Goal: Task Accomplishment & Management: Use online tool/utility

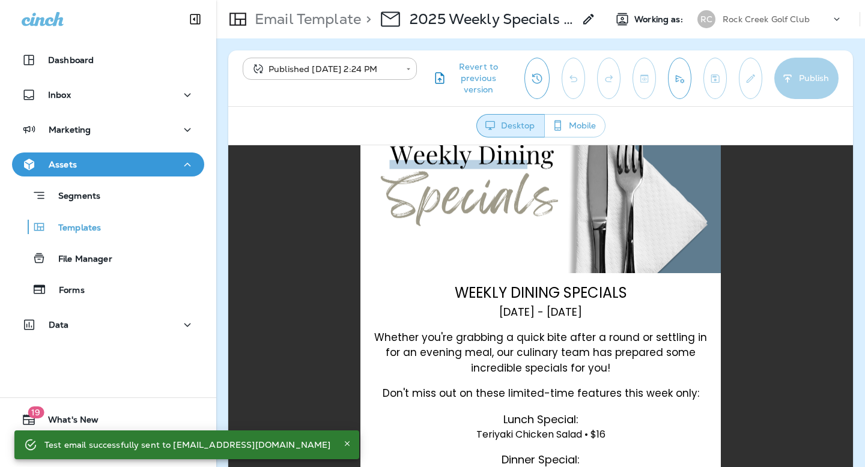
scroll to position [366, 0]
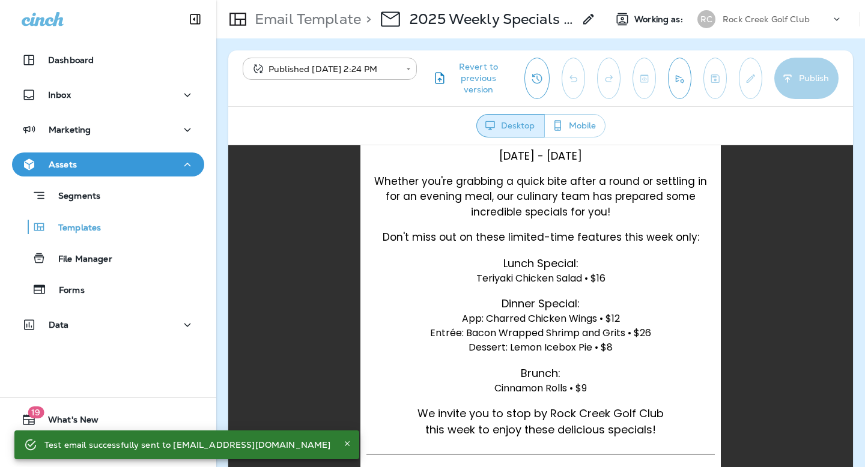
click at [503, 300] on span "Dinner Special:" at bounding box center [541, 303] width 78 height 15
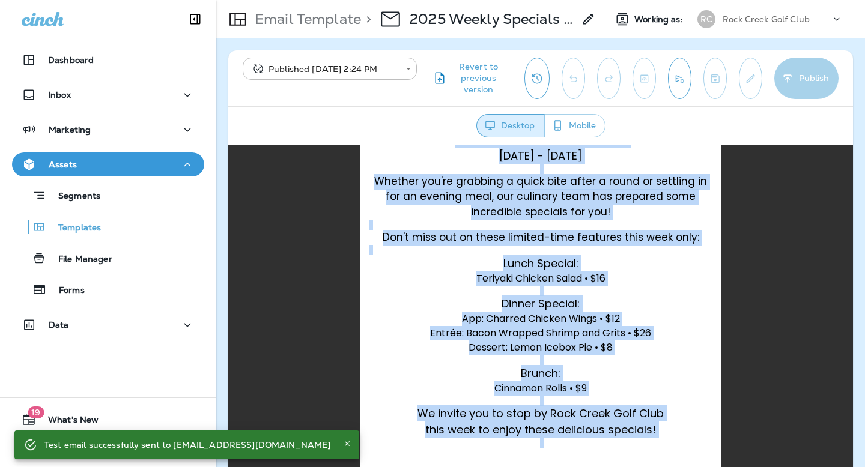
copy div "Book a Tee Time Become a Member WEEKLY DINING SPECIALS [DATE] - [DATE] Whether …"
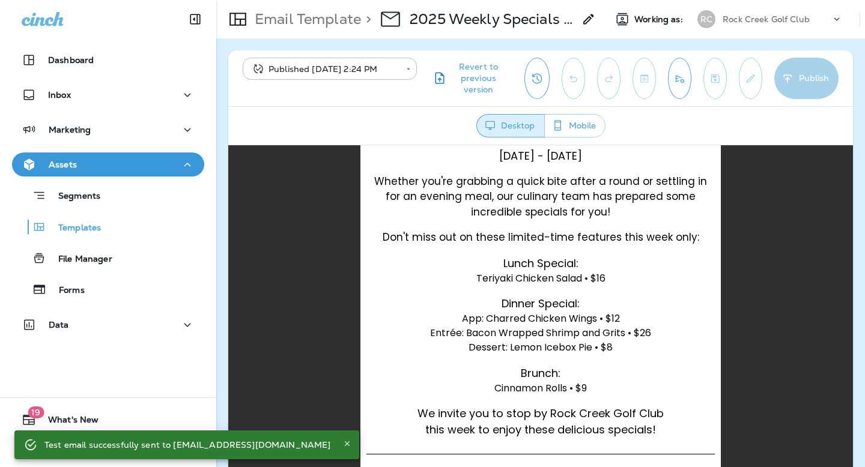
click at [518, 291] on p at bounding box center [540, 290] width 342 height 10
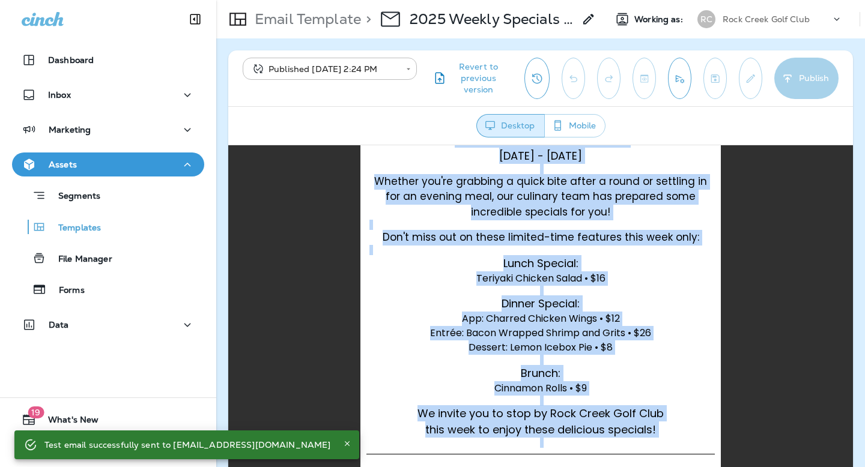
click at [550, 280] on span "Teriyaki Chicken Salad • $16" at bounding box center [540, 278] width 129 height 14
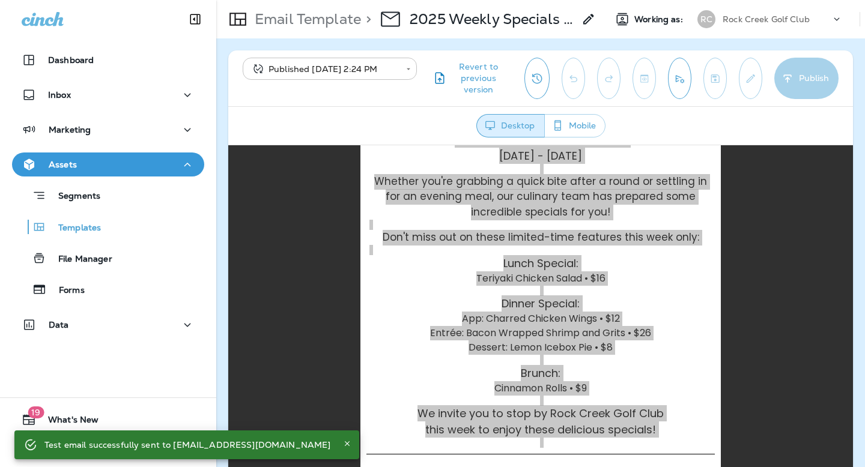
click at [332, 0] on body "**********" at bounding box center [432, 0] width 865 height 0
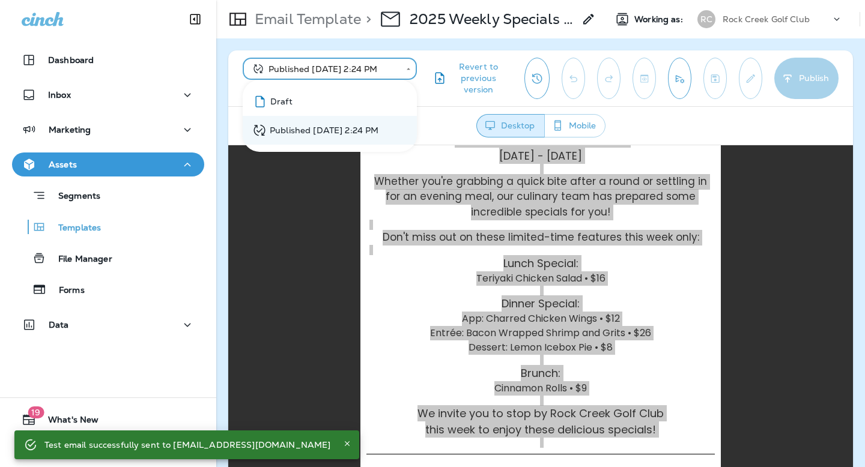
click at [289, 99] on div "Draft" at bounding box center [272, 101] width 40 height 15
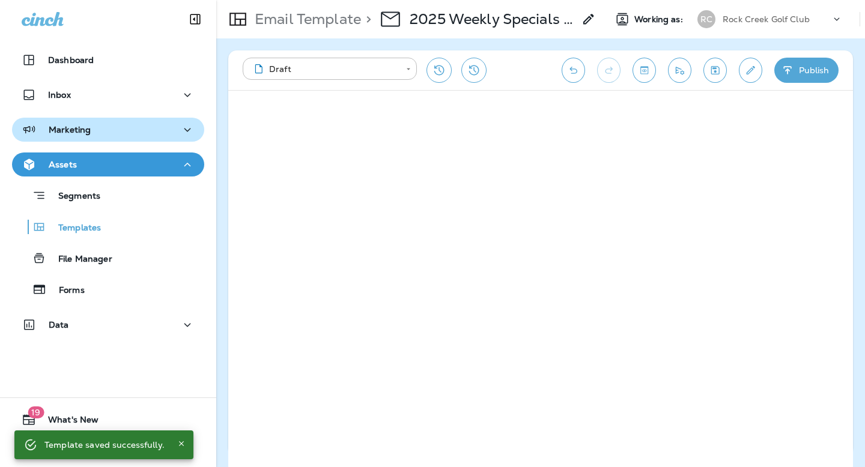
click at [85, 127] on p "Marketing" at bounding box center [70, 130] width 42 height 10
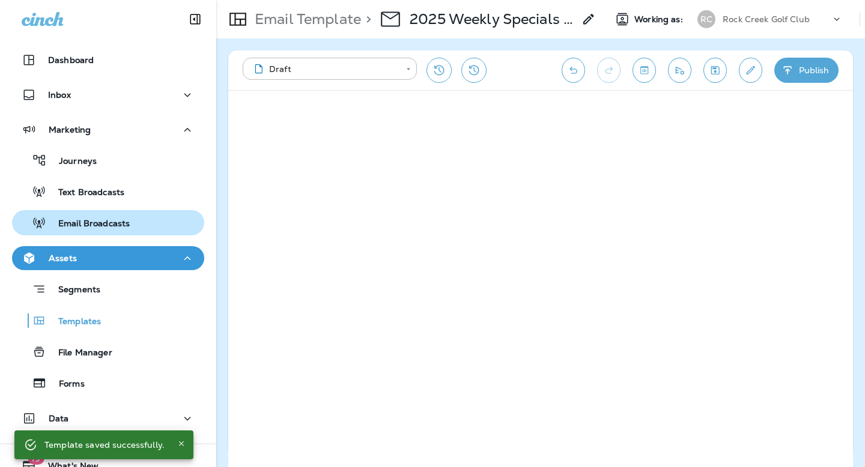
click at [94, 234] on button "Email Broadcasts" at bounding box center [108, 222] width 192 height 25
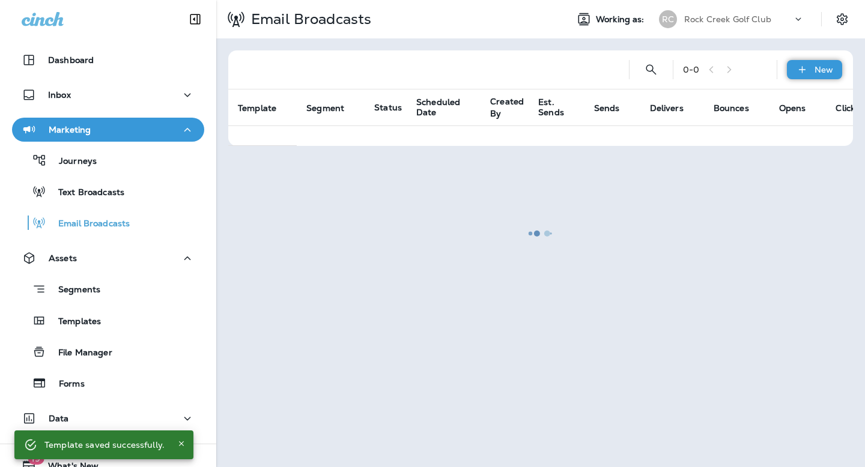
click at [812, 70] on div "New" at bounding box center [814, 69] width 55 height 19
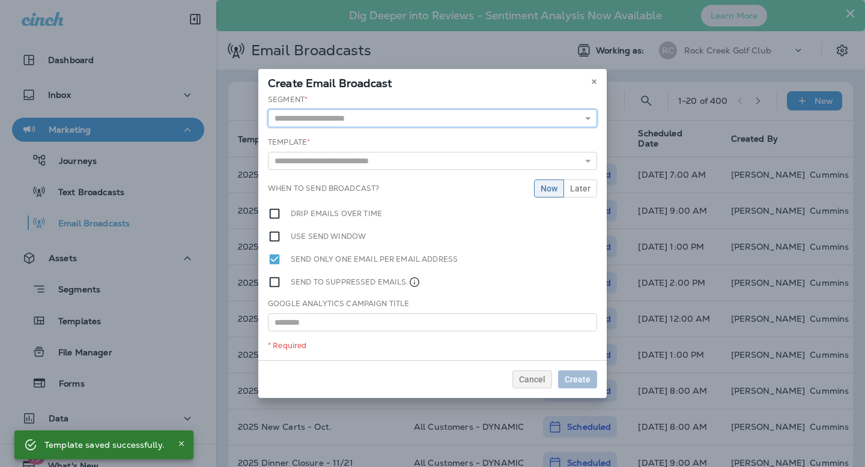
click at [362, 124] on input "text" at bounding box center [432, 118] width 329 height 18
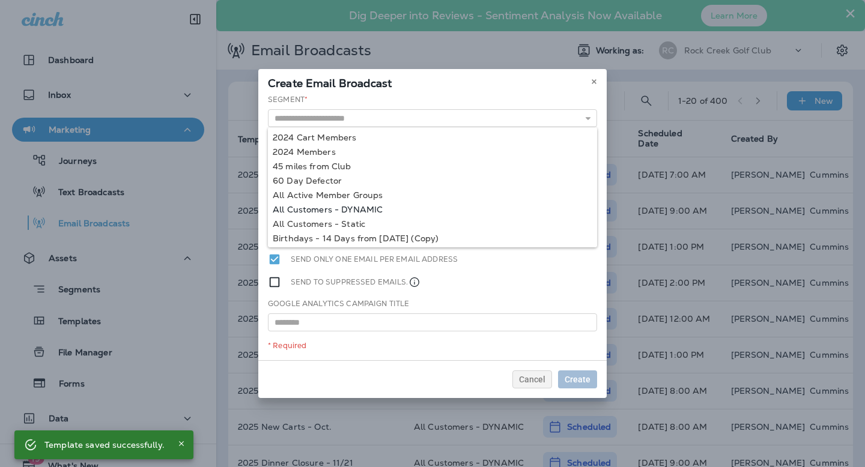
type input "**********"
click at [340, 211] on div "**********" at bounding box center [432, 227] width 348 height 266
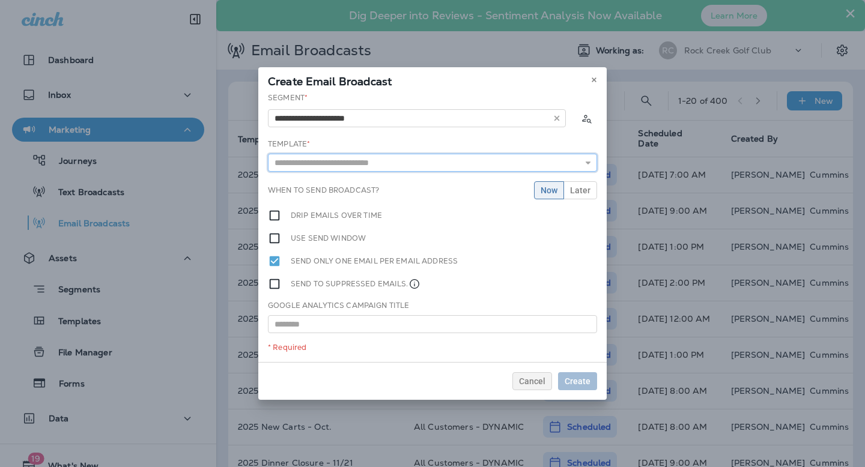
click at [340, 166] on input "text" at bounding box center [432, 163] width 329 height 18
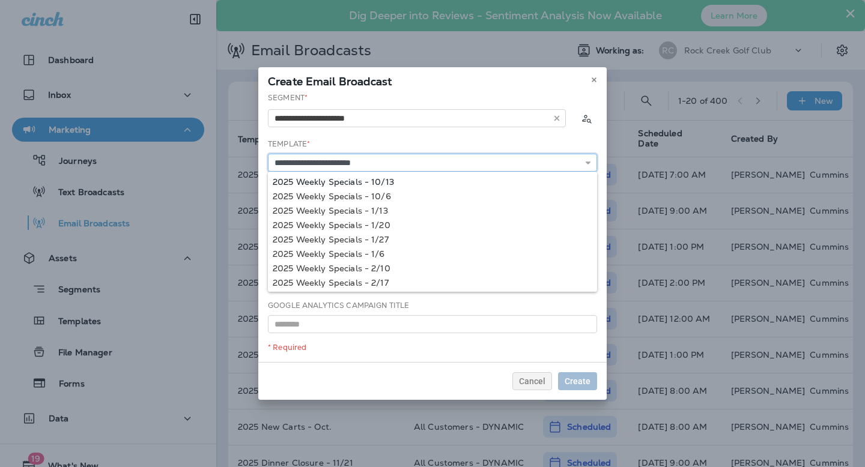
type input "**********"
click at [389, 182] on div "**********" at bounding box center [432, 227] width 348 height 270
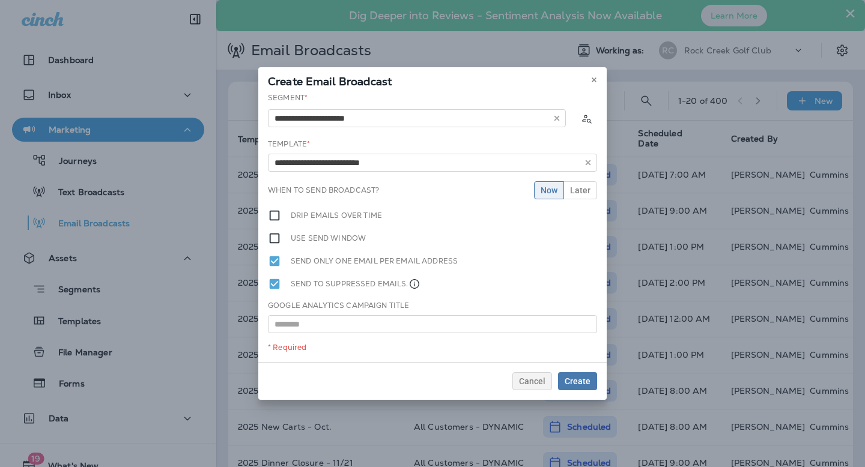
click at [293, 309] on label "Google Analytics Campaign Title" at bounding box center [338, 306] width 141 height 10
click at [293, 321] on input "text" at bounding box center [432, 324] width 329 height 18
type input "**********"
click at [577, 198] on button "Later" at bounding box center [580, 190] width 34 height 18
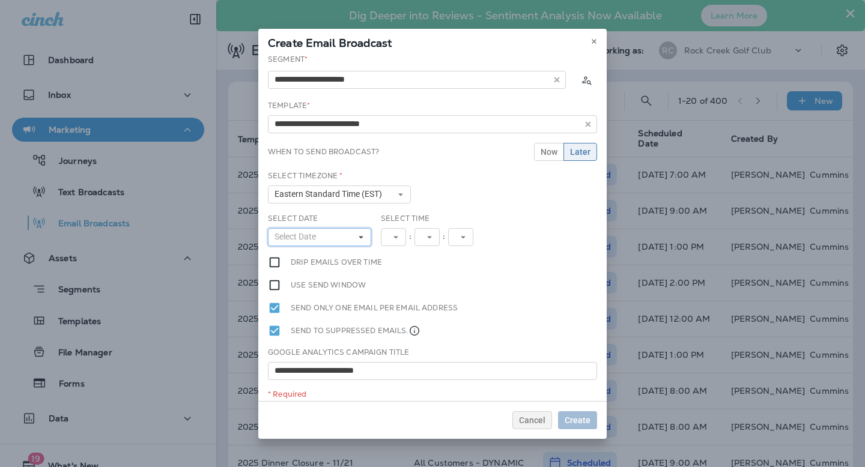
click at [315, 229] on button "Select Date" at bounding box center [319, 237] width 103 height 18
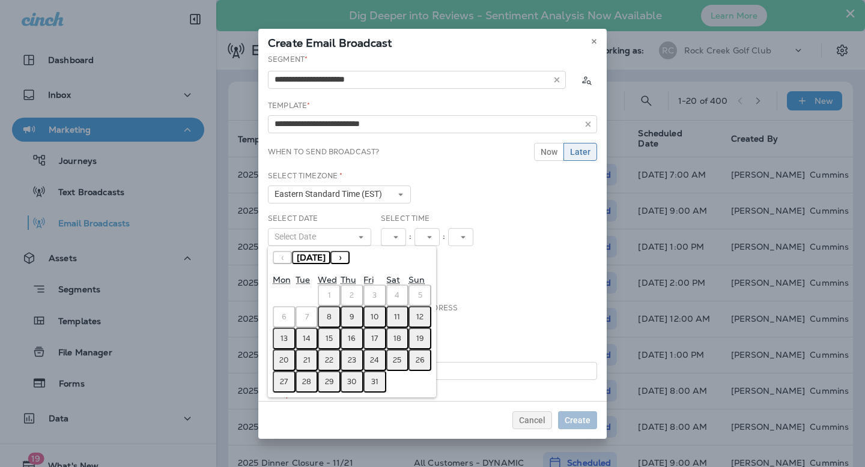
click at [280, 341] on button "13" at bounding box center [284, 339] width 23 height 22
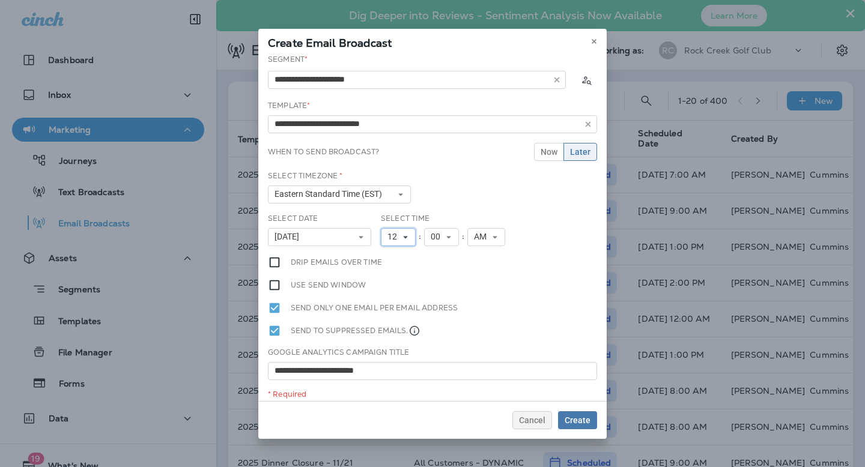
click at [402, 232] on button "12" at bounding box center [398, 237] width 35 height 18
click at [394, 370] on link "9" at bounding box center [398, 372] width 35 height 14
click at [582, 420] on span "Create" at bounding box center [578, 420] width 26 height 8
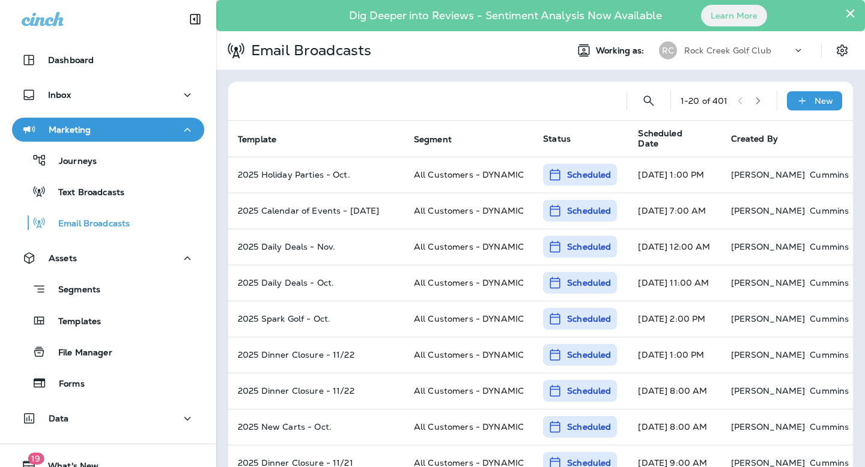
click at [736, 46] on p "Rock Creek Golf Club" at bounding box center [727, 51] width 87 height 10
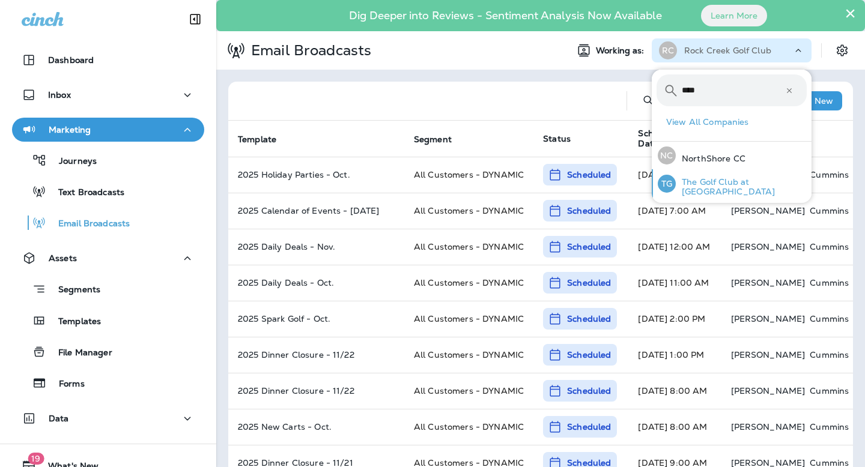
type input "****"
click at [724, 182] on p "The Golf Club at [GEOGRAPHIC_DATA]" at bounding box center [741, 186] width 131 height 19
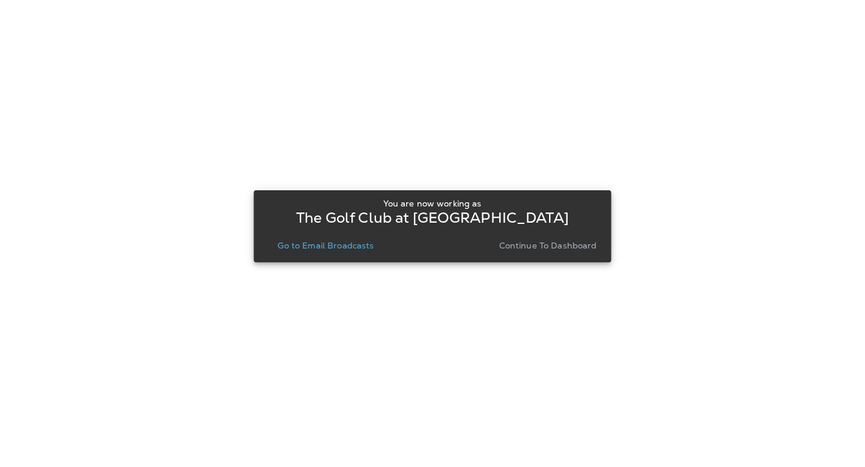
click at [526, 242] on p "Continue to Dashboard" at bounding box center [548, 246] width 98 height 10
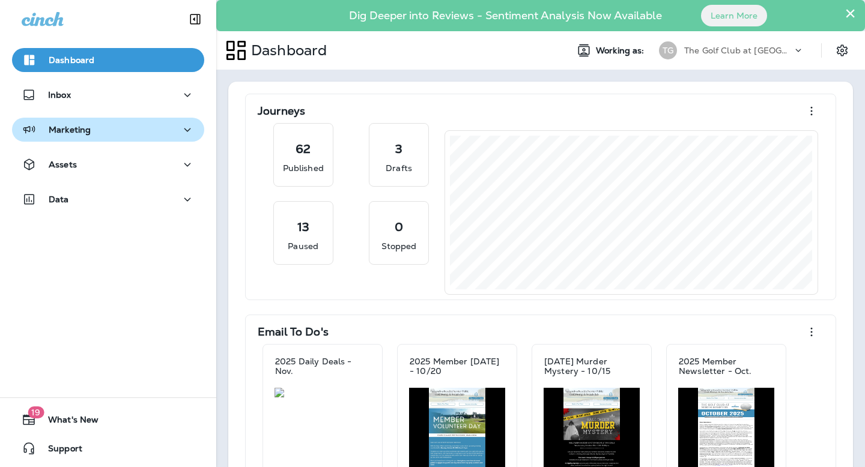
click at [105, 133] on div "Marketing" at bounding box center [108, 130] width 173 height 15
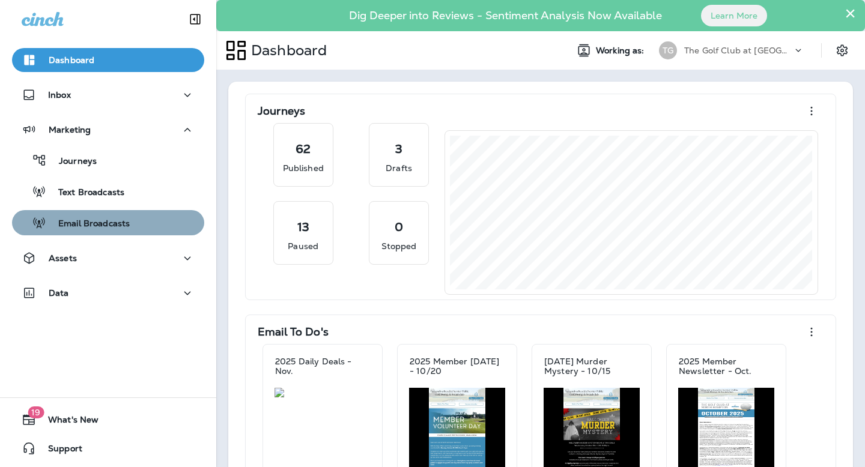
click at [102, 222] on p "Email Broadcasts" at bounding box center [87, 224] width 83 height 11
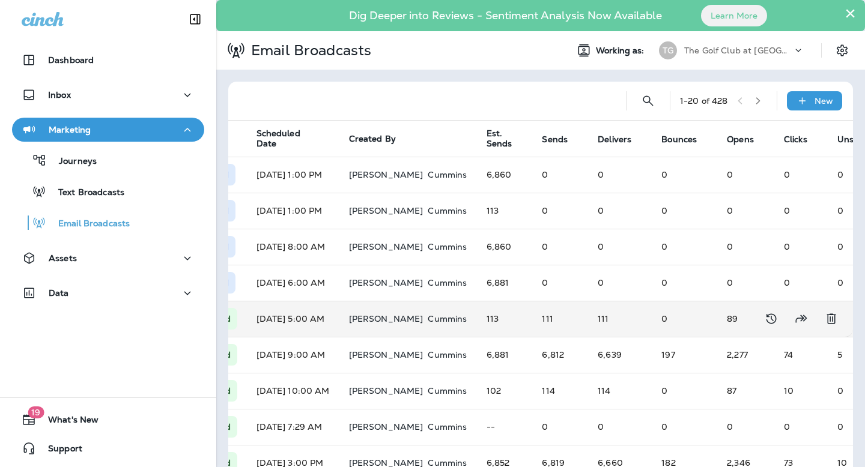
scroll to position [0, 422]
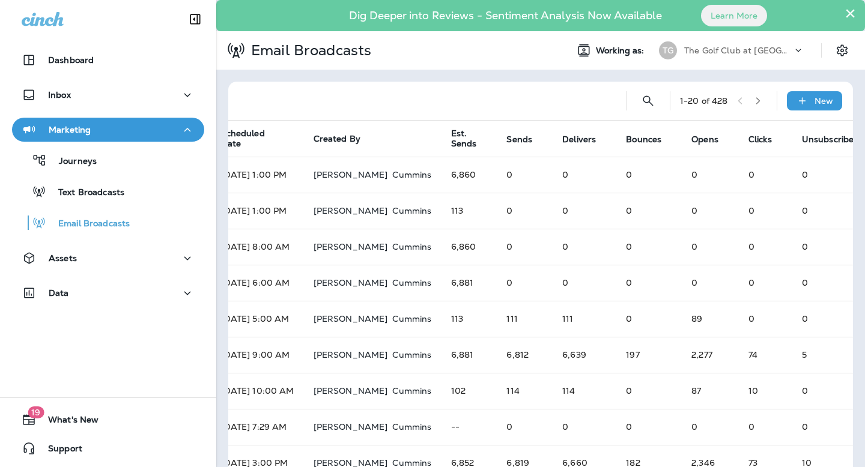
click at [753, 55] on div "The Golf Club at [GEOGRAPHIC_DATA]" at bounding box center [738, 50] width 108 height 18
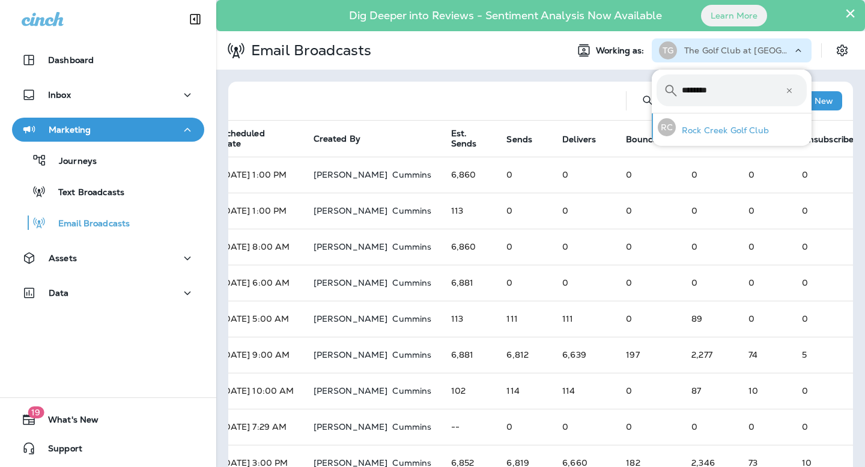
type input "********"
click at [722, 130] on p "Rock Creek Golf Club" at bounding box center [722, 131] width 93 height 10
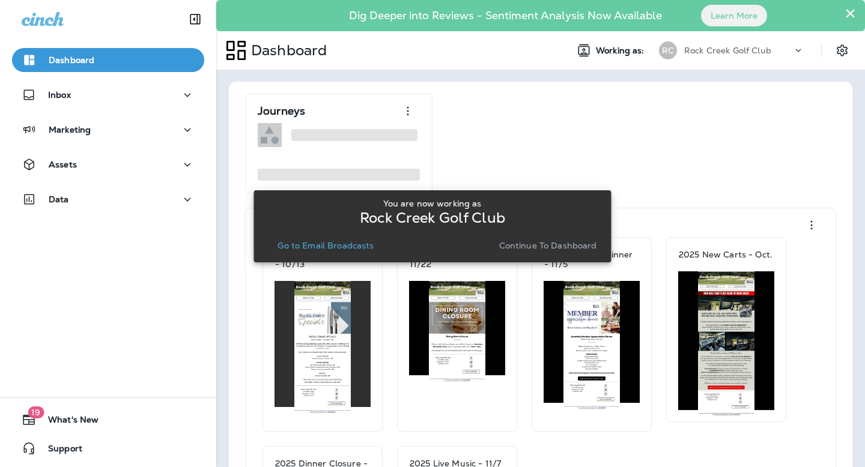
click at [544, 248] on p "Continue to Dashboard" at bounding box center [548, 246] width 98 height 10
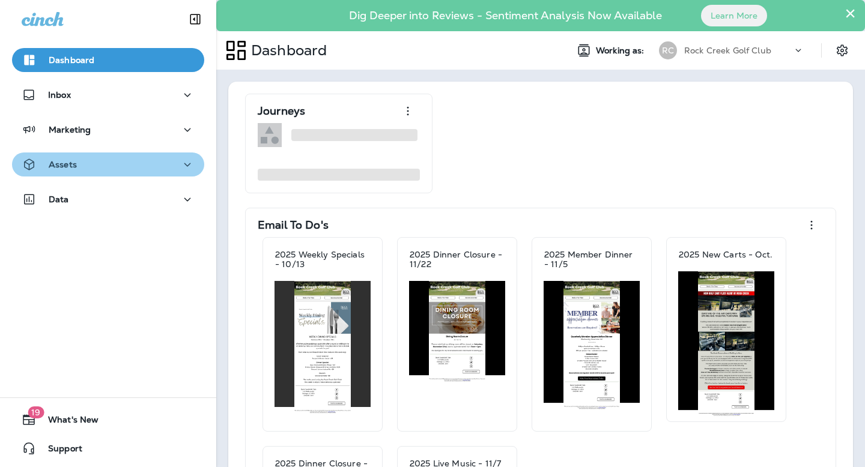
click at [110, 167] on div "Assets" at bounding box center [108, 164] width 173 height 15
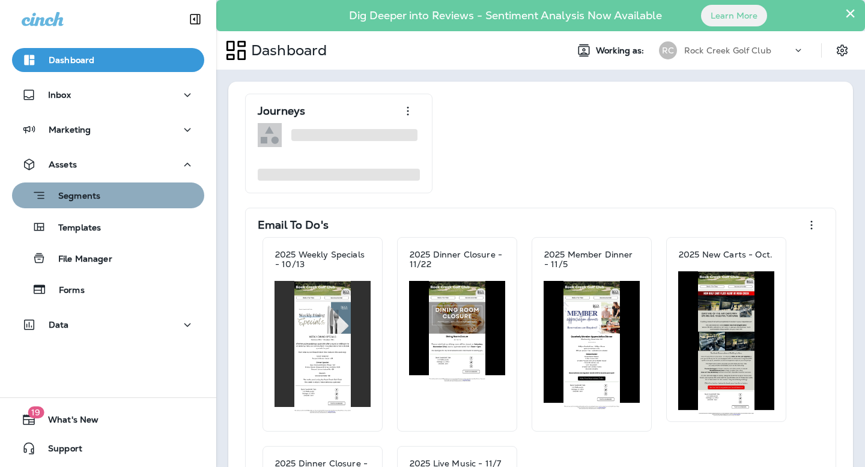
click at [101, 199] on div "Segments" at bounding box center [108, 195] width 183 height 19
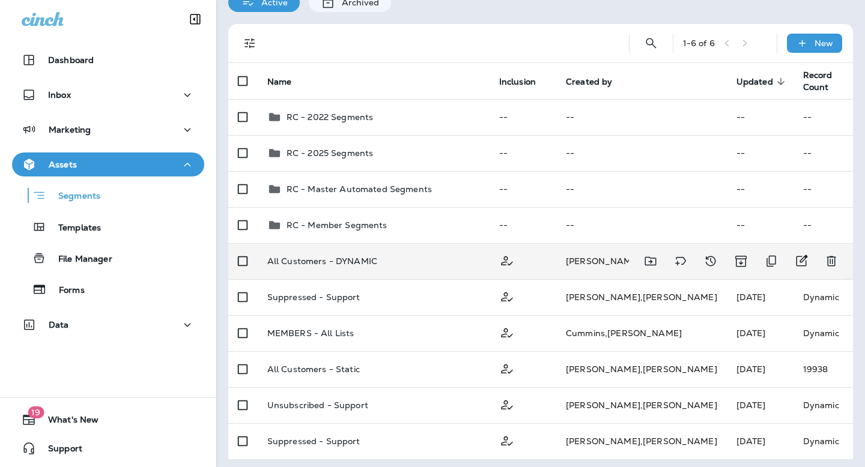
scroll to position [93, 0]
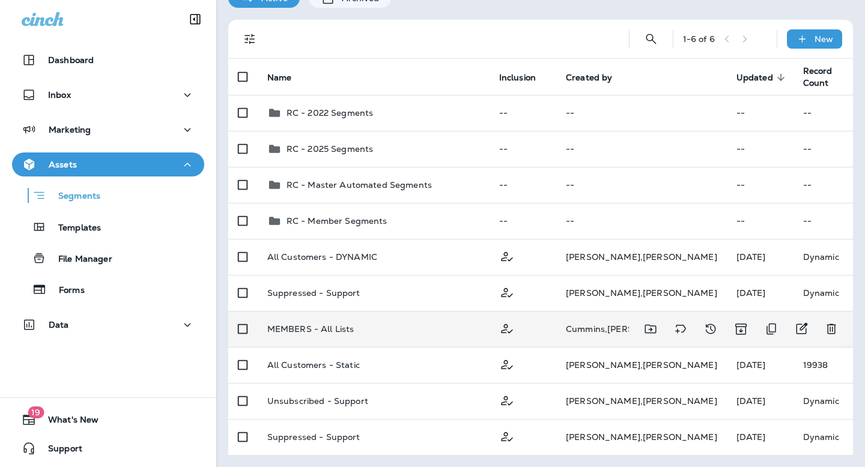
click at [357, 322] on td "MEMBERS - All Lists" at bounding box center [374, 329] width 232 height 36
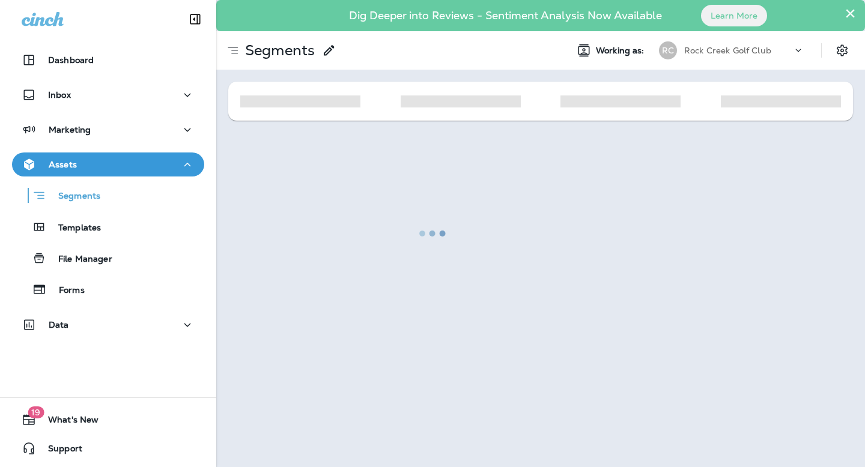
click at [847, 13] on div at bounding box center [432, 233] width 863 height 465
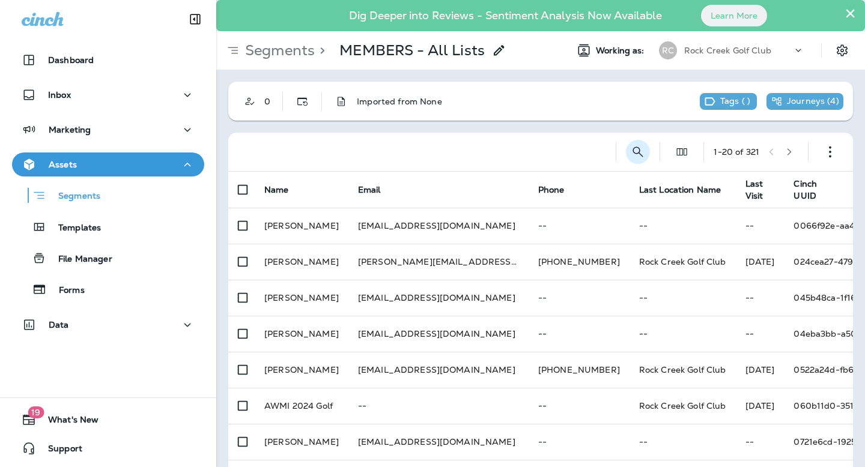
click at [633, 152] on icon "Search Segments" at bounding box center [638, 152] width 10 height 10
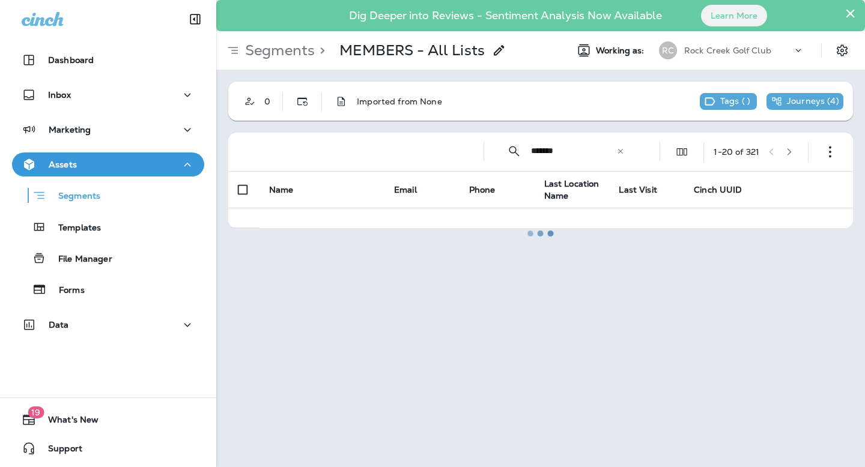
type input "*******"
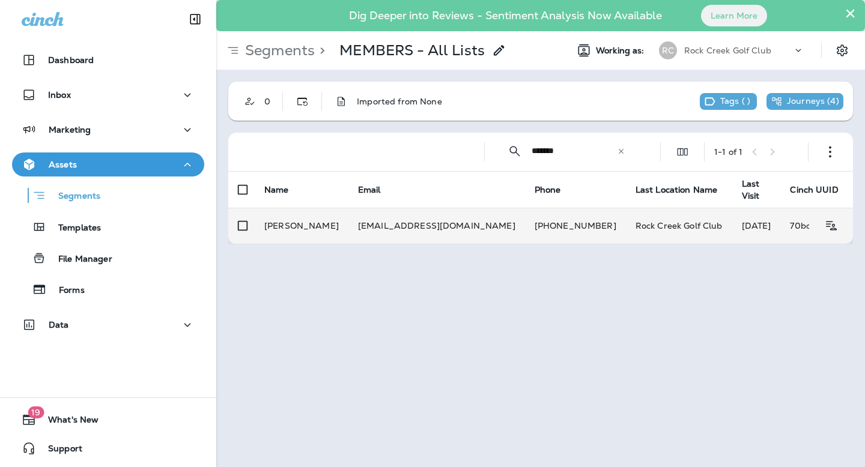
click at [416, 225] on td "rickstabler@gmail.com" at bounding box center [436, 226] width 177 height 36
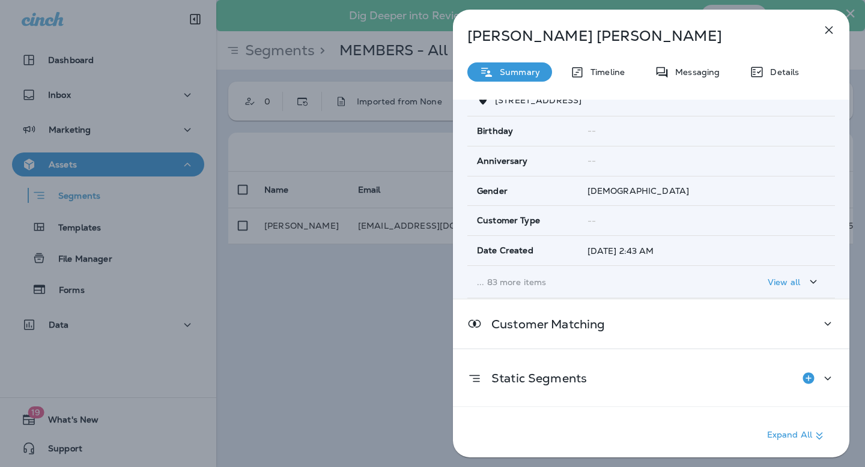
scroll to position [165, 0]
click at [599, 76] on p "Timeline" at bounding box center [604, 72] width 40 height 10
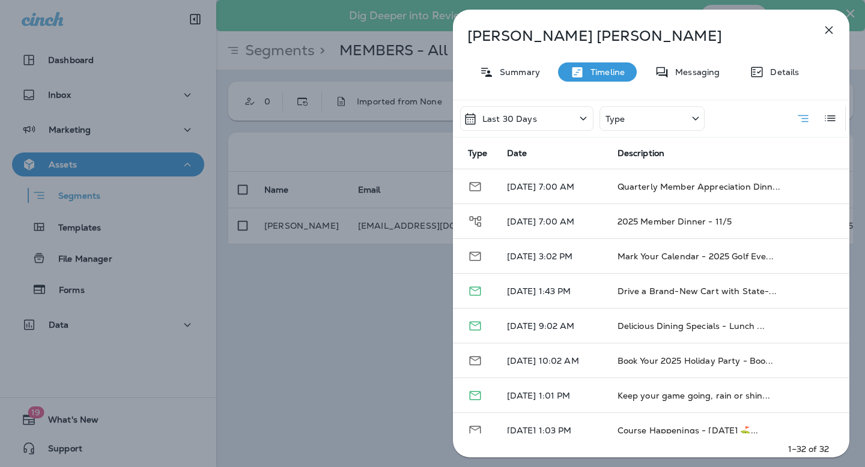
click at [190, 357] on div "Fredrick Stabler Summary Timeline Messaging Details Last 30 Days Type Type Date…" at bounding box center [432, 233] width 865 height 467
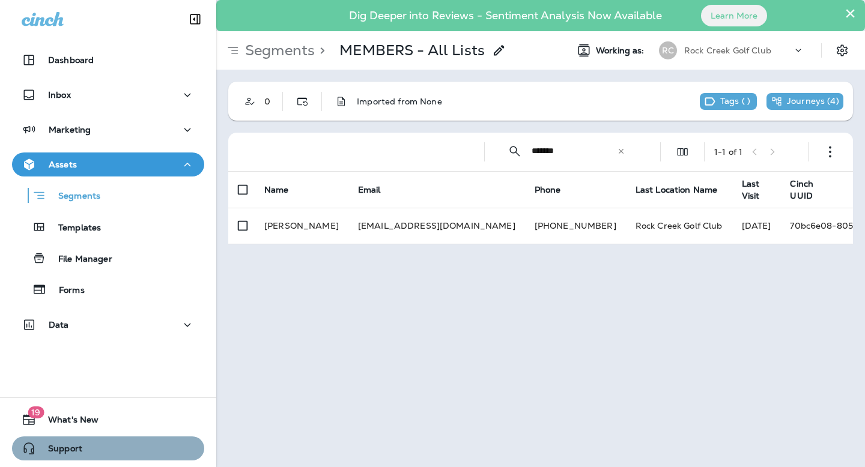
click at [62, 449] on span "Support" at bounding box center [59, 451] width 46 height 14
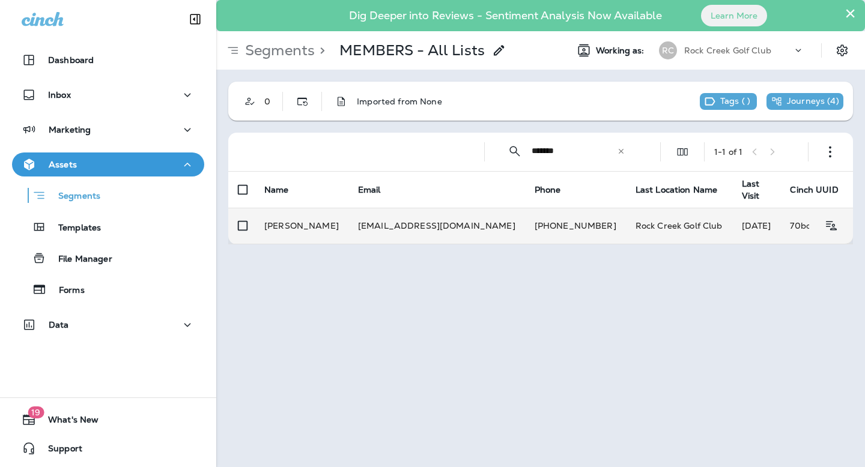
click at [626, 227] on td "Rock Creek Golf Club" at bounding box center [679, 226] width 106 height 36
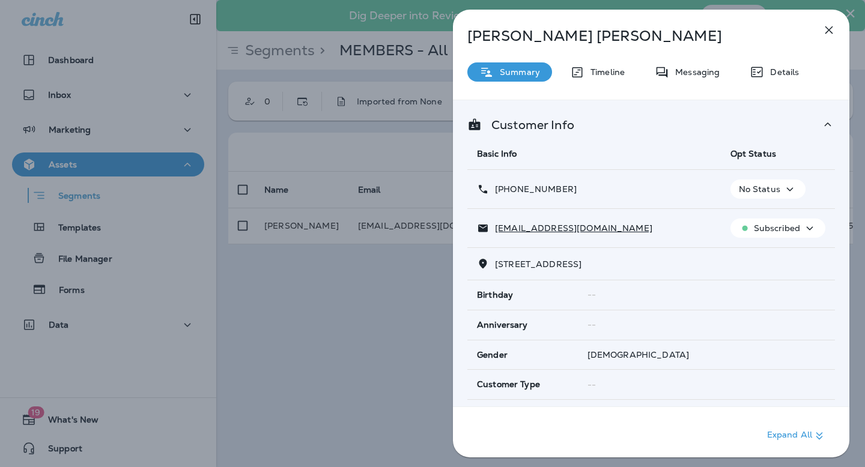
scroll to position [165, 0]
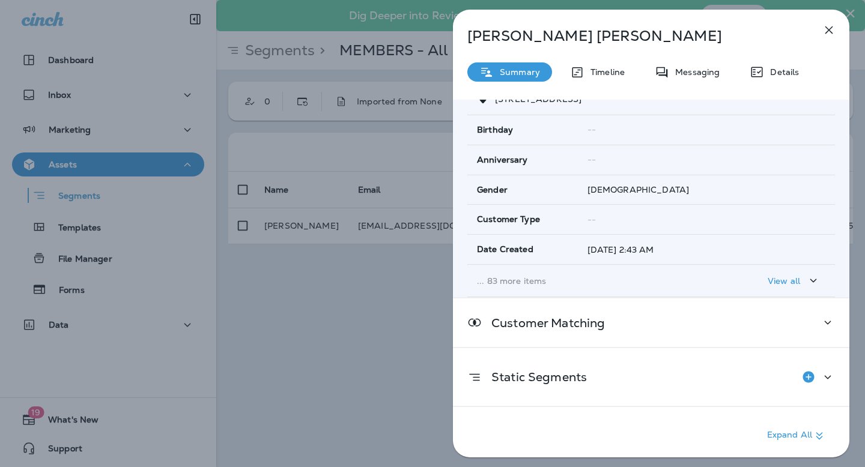
click at [599, 70] on p "Timeline" at bounding box center [604, 72] width 40 height 10
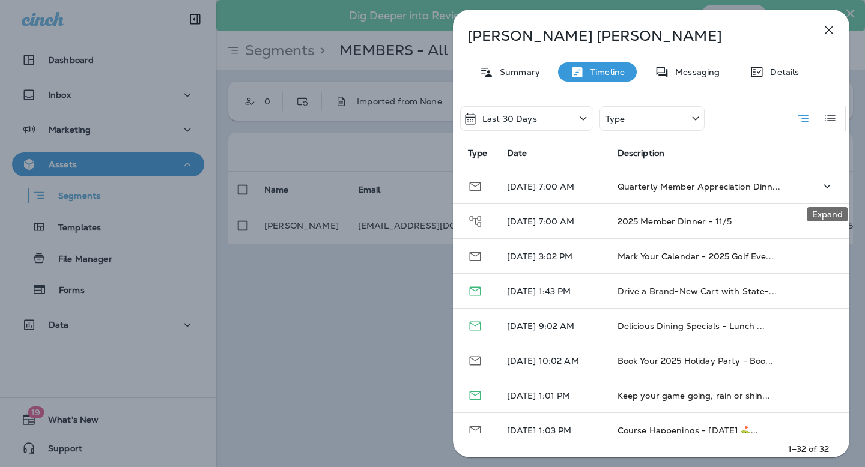
click at [829, 188] on icon "Expand" at bounding box center [827, 186] width 14 height 15
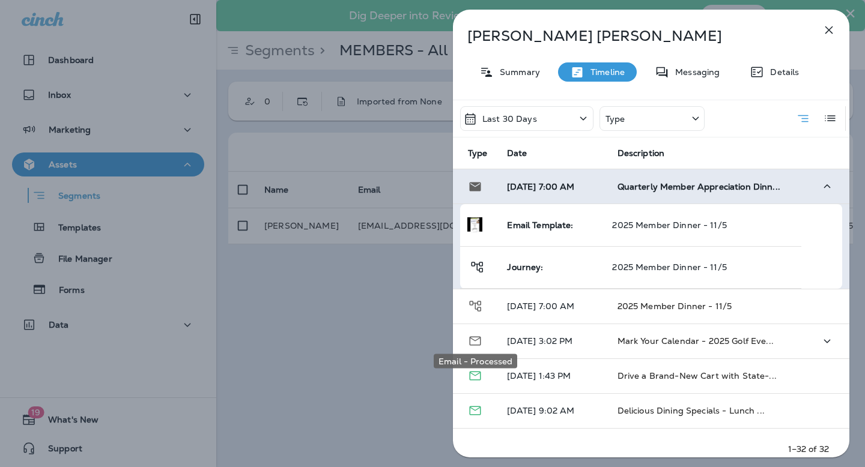
click at [478, 339] on icon "Email - Processed" at bounding box center [475, 341] width 11 height 9
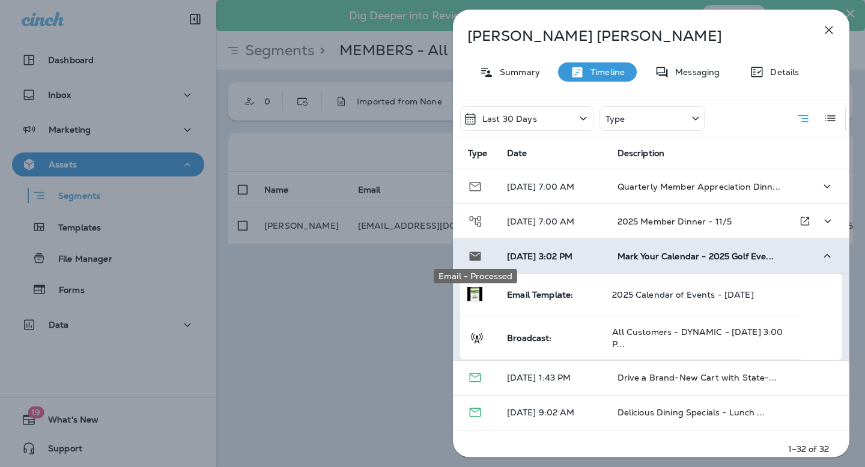
click at [482, 224] on icon "Journey" at bounding box center [475, 221] width 15 height 14
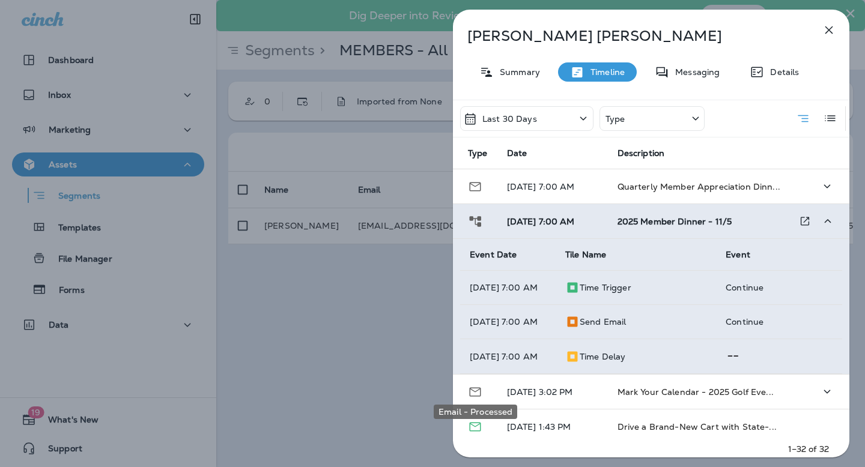
click at [574, 320] on icon at bounding box center [572, 322] width 14 height 14
click at [479, 186] on icon "Email - Processed" at bounding box center [475, 187] width 14 height 14
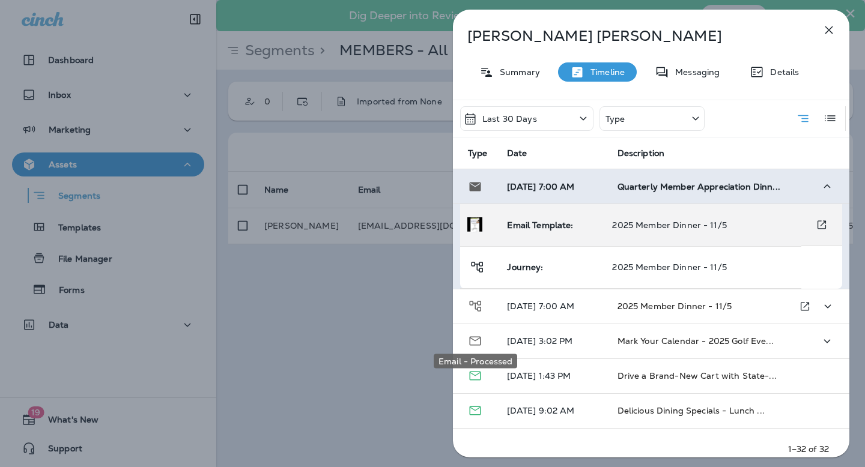
click at [556, 225] on span "Email Template:" at bounding box center [540, 225] width 66 height 11
